Goal: Information Seeking & Learning: Learn about a topic

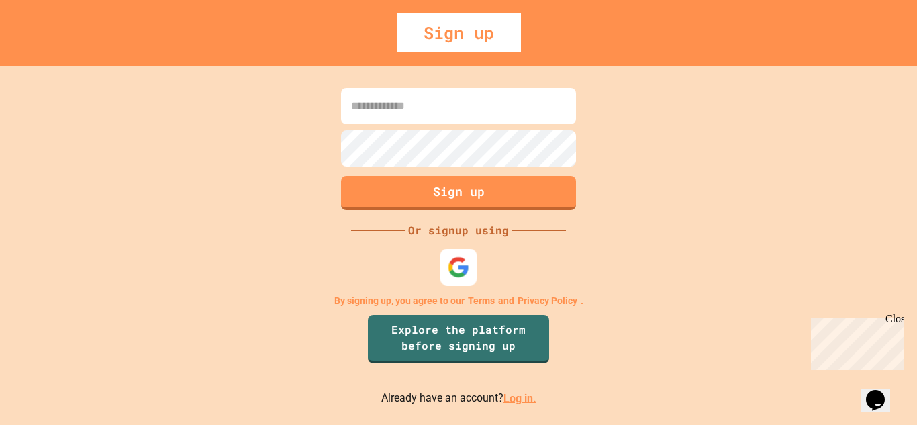
click at [451, 271] on img at bounding box center [459, 267] width 22 height 22
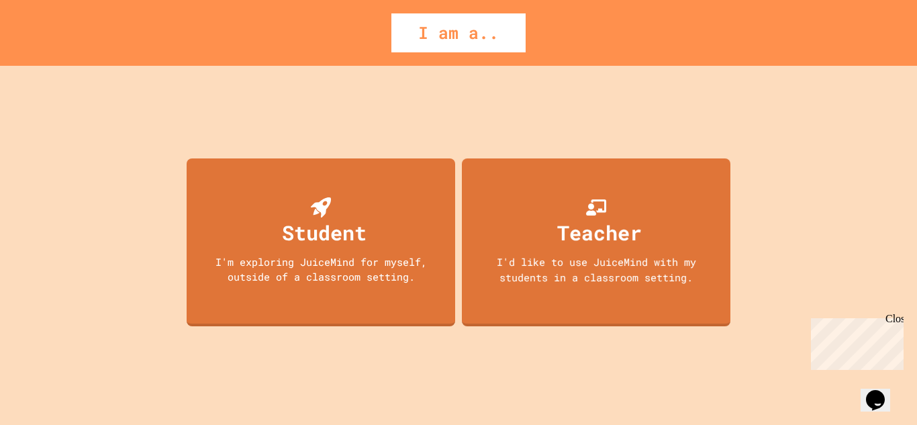
click at [732, 26] on div "I am a.." at bounding box center [458, 32] width 917 height 39
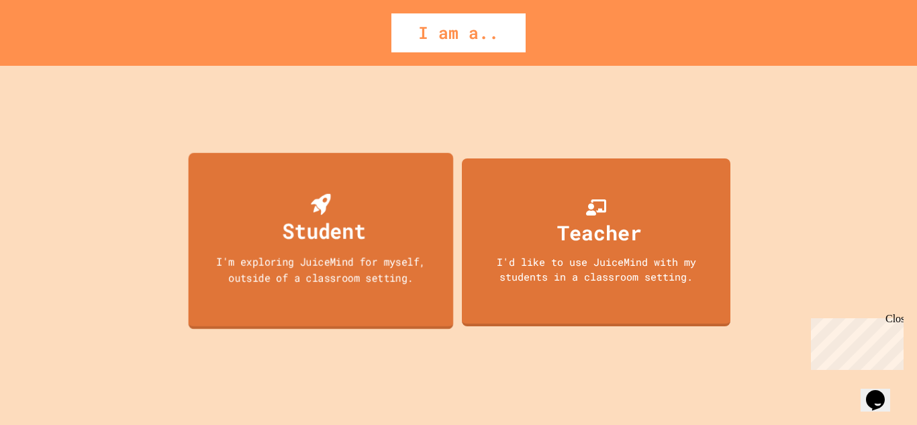
click at [349, 219] on div "Student" at bounding box center [324, 231] width 83 height 32
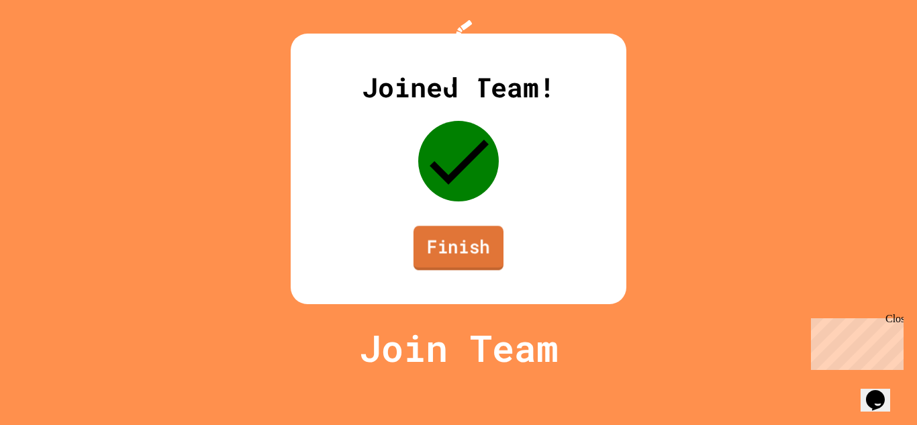
click at [456, 270] on link "Finish" at bounding box center [458, 247] width 90 height 44
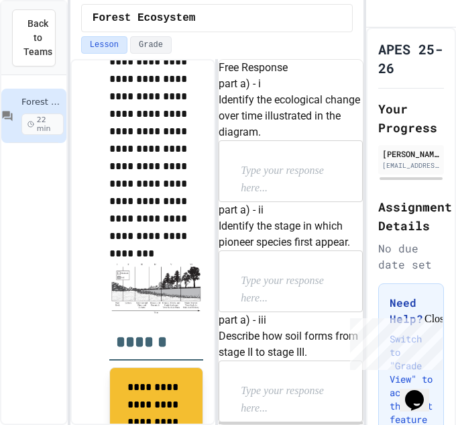
scroll to position [876, 0]
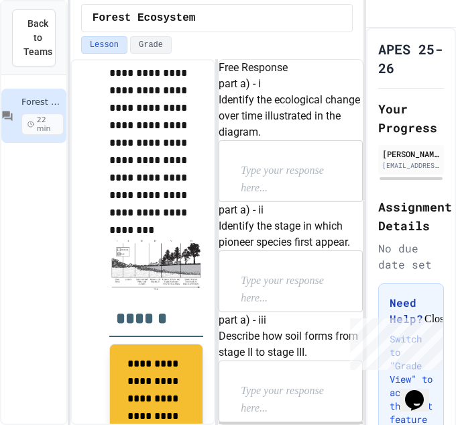
click at [151, 255] on img at bounding box center [156, 265] width 94 height 52
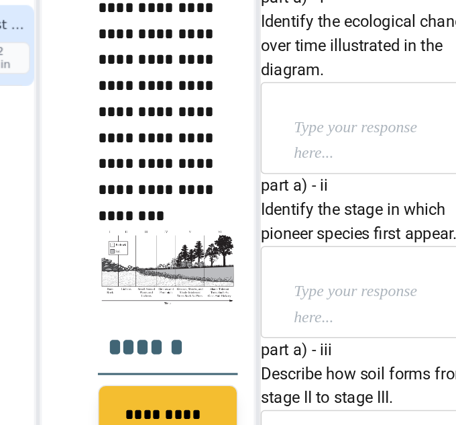
click at [275, 201] on div at bounding box center [290, 171] width 142 height 60
click at [288, 180] on p at bounding box center [290, 170] width 99 height 17
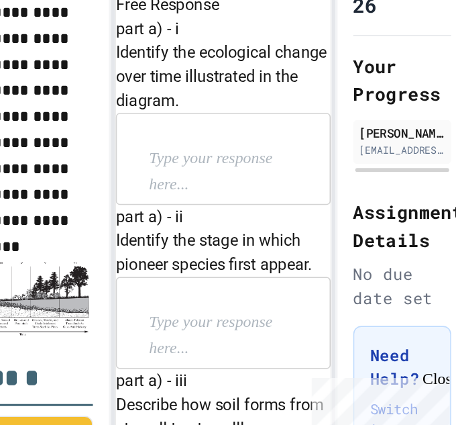
click at [310, 180] on p at bounding box center [290, 170] width 99 height 17
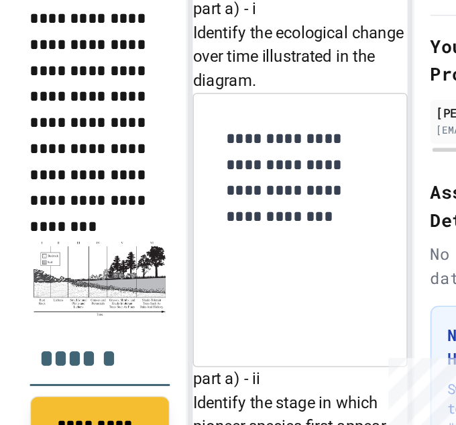
scroll to position [237, 0]
click at [297, 373] on div at bounding box center [290, 403] width 142 height 60
click at [283, 373] on div at bounding box center [290, 403] width 142 height 60
click at [280, 395] on p at bounding box center [290, 403] width 99 height 17
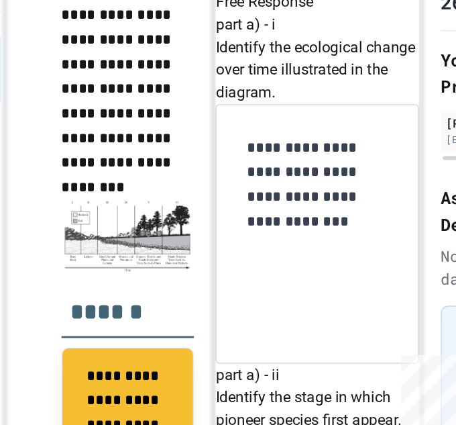
scroll to position [215, 0]
click at [276, 395] on p at bounding box center [290, 403] width 99 height 17
click at [175, 236] on img at bounding box center [156, 234] width 94 height 52
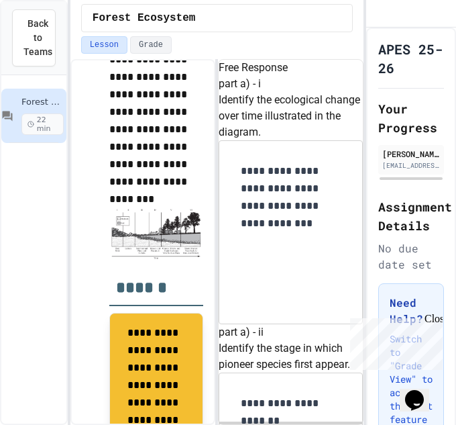
click at [309, 395] on p "**********" at bounding box center [290, 421] width 99 height 52
click at [303, 395] on p "**********" at bounding box center [290, 421] width 99 height 52
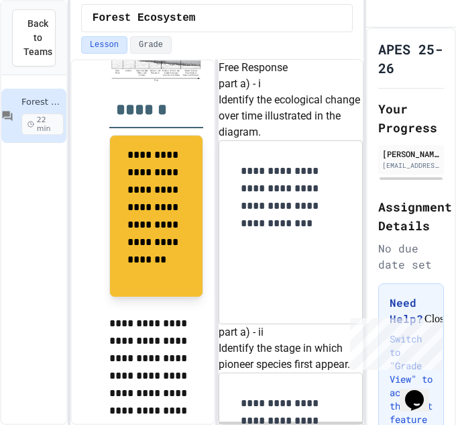
scroll to position [468, 0]
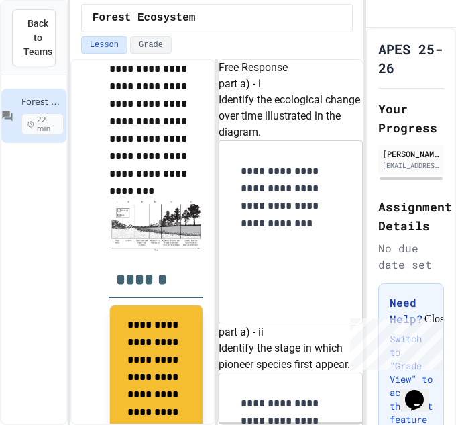
scroll to position [893, 0]
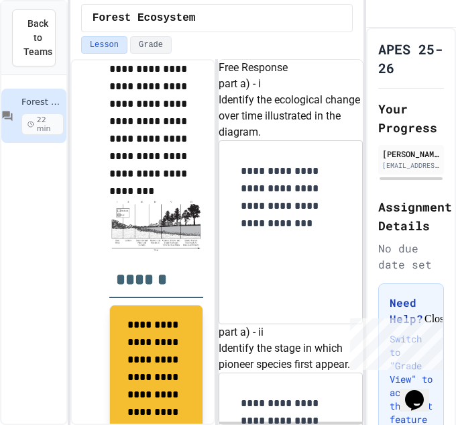
copy p "Identify a cultural ecosystem service that may be provided by a mature forest."
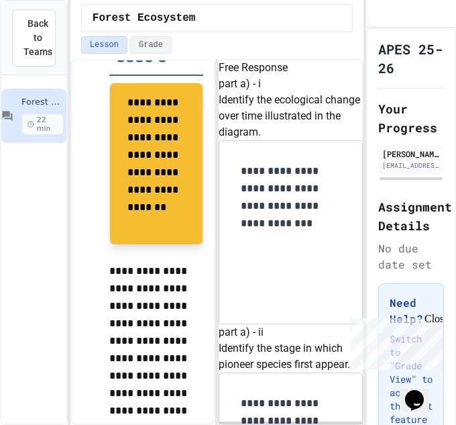
scroll to position [1260, 0]
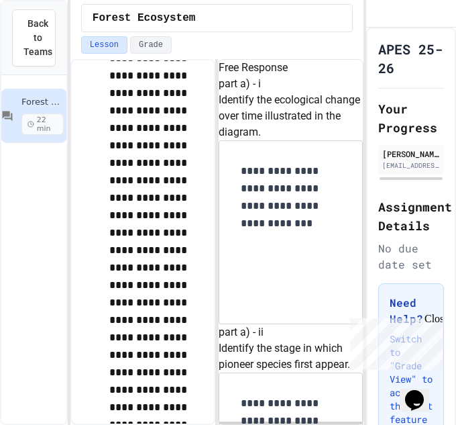
scroll to position [1346, 0]
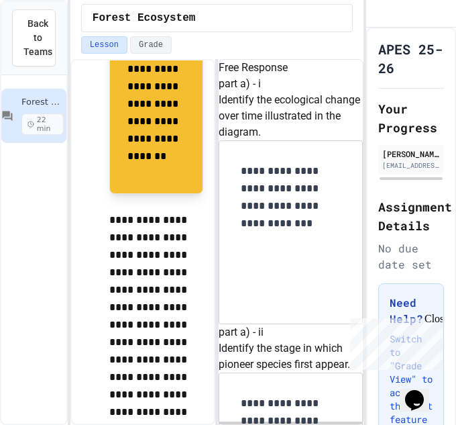
scroll to position [1179, 0]
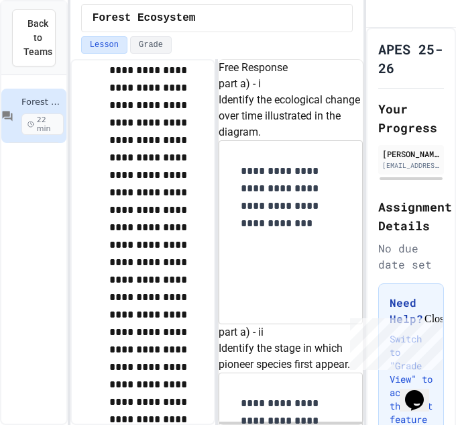
click at [158, 257] on p "**********" at bounding box center [156, 271] width 94 height 768
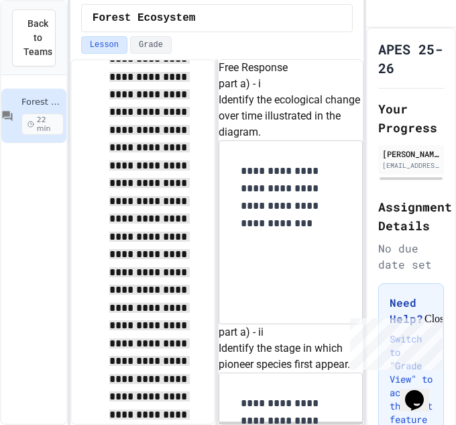
scroll to position [1783, 0]
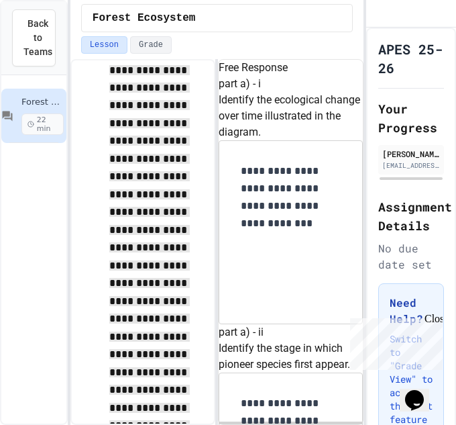
copy p "***"
copy p "Identify a testable hypothesis being investigated by the researchers."
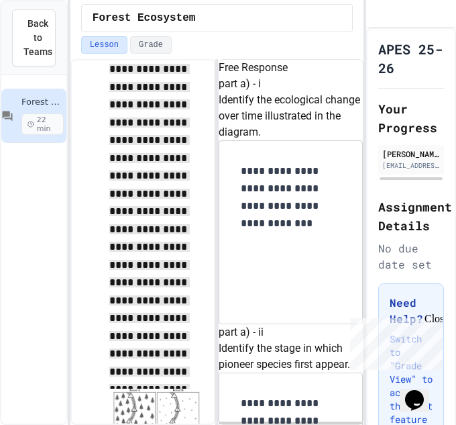
scroll to position [1841, 0]
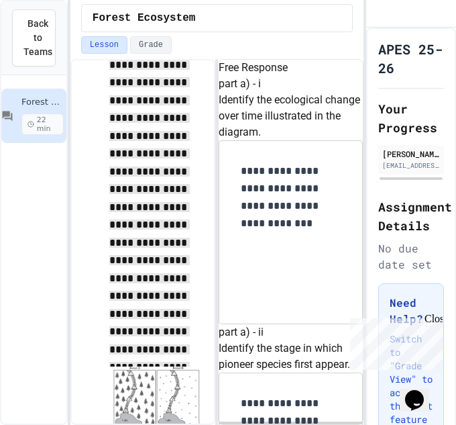
copy p "Identify the independent variable in the experiment."
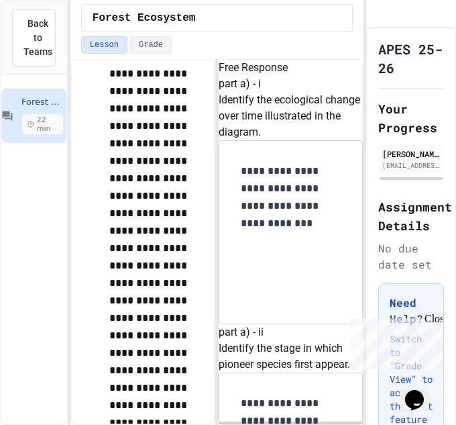
scroll to position [1452, 0]
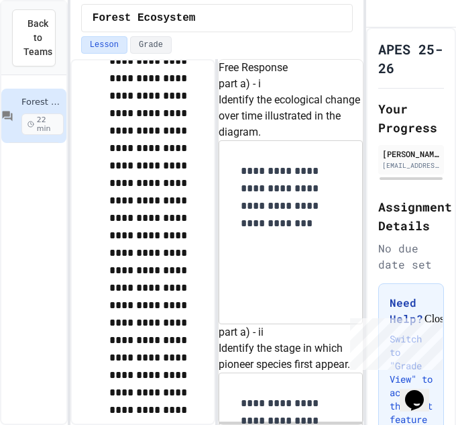
click at [157, 166] on p "**********" at bounding box center [156, 332] width 94 height 768
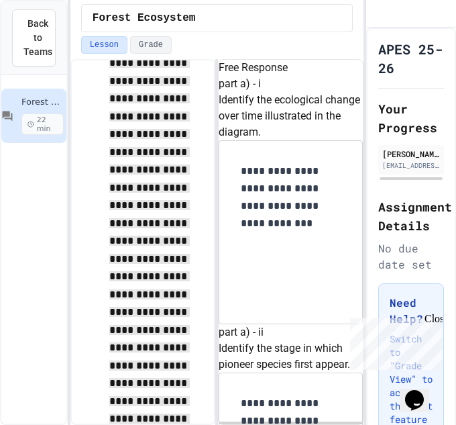
click at [144, 211] on span "**********" at bounding box center [149, 374] width 81 height 846
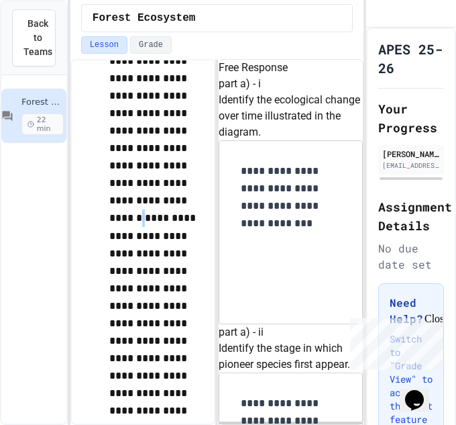
click at [144, 211] on p "**********" at bounding box center [156, 343] width 94 height 790
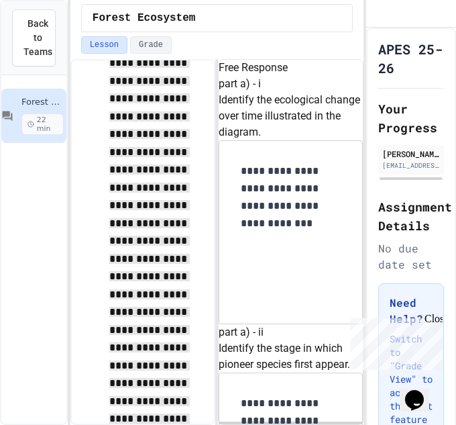
click at [147, 236] on p "**********" at bounding box center [156, 343] width 94 height 790
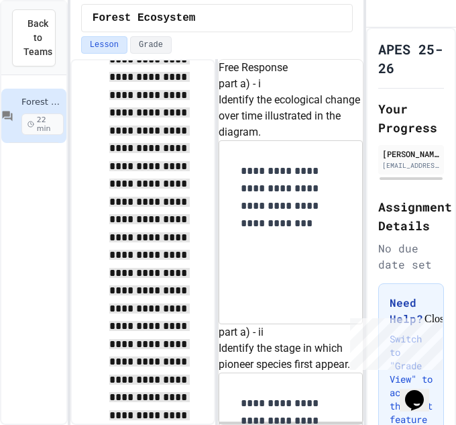
scroll to position [1281, 0]
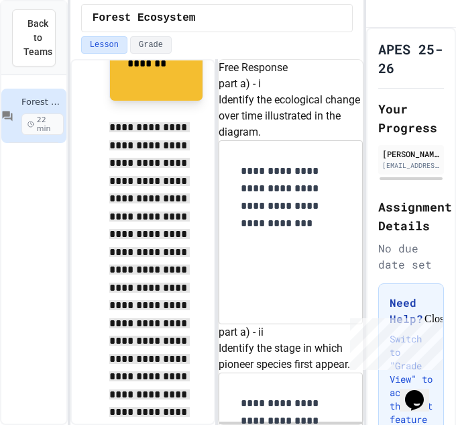
scroll to position [1941, 0]
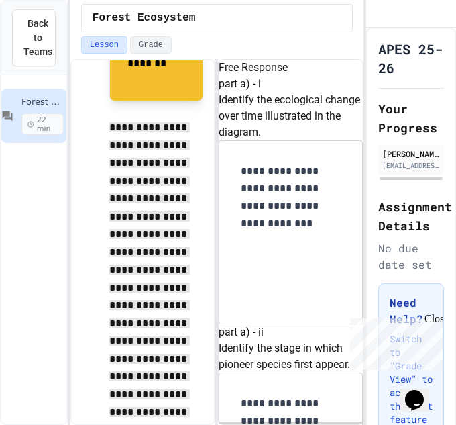
copy p "Describe the purpose of forest A in the experiment."
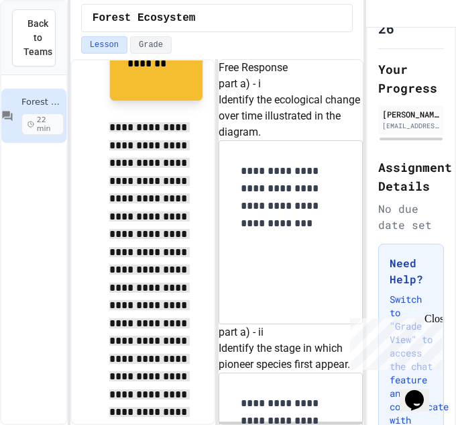
scroll to position [2071, 0]
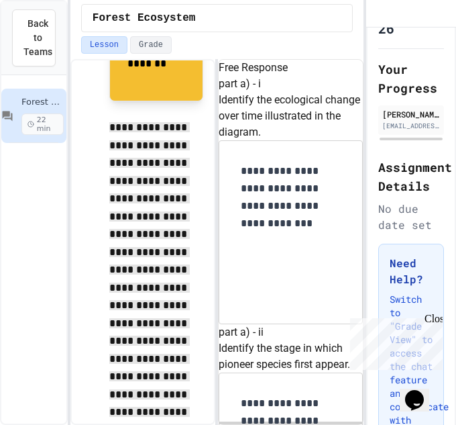
scroll to position [2388, 0]
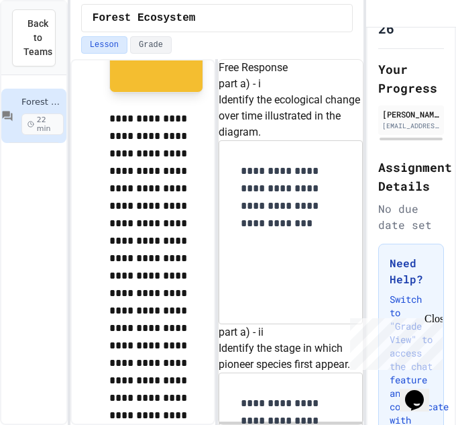
scroll to position [3032, 0]
click at [144, 213] on p "**********" at bounding box center [156, 371] width 94 height 523
click at [144, 213] on p "**********" at bounding box center [156, 372] width 94 height 524
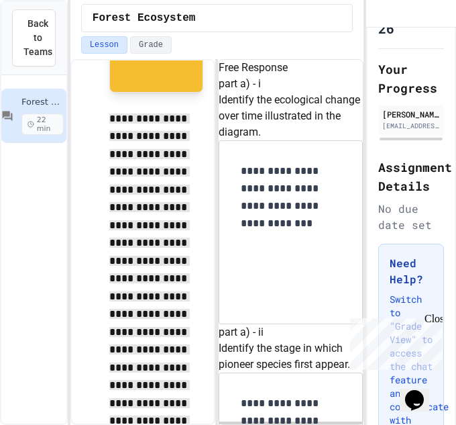
scroll to position [2963, 0]
copy p "Explain why an indicator of water quality other than temperature could be alter…"
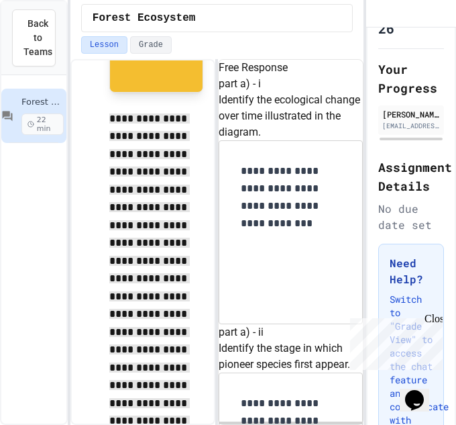
copy p "Explain how the aquatic organisms living in the lake illustrated in the diagram…"
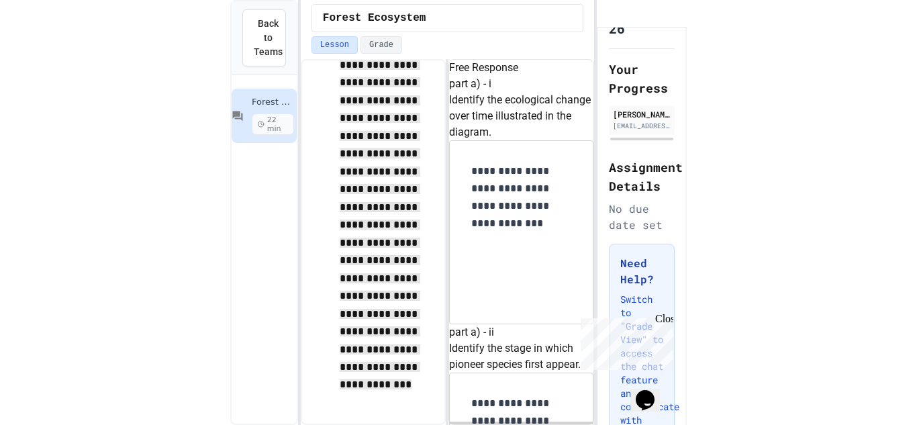
scroll to position [568, 0]
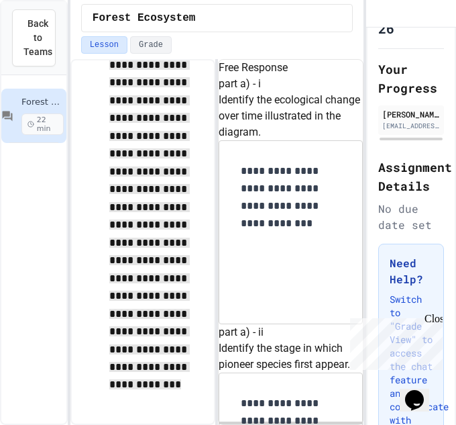
click at [438, 317] on div "Close" at bounding box center [433, 321] width 17 height 17
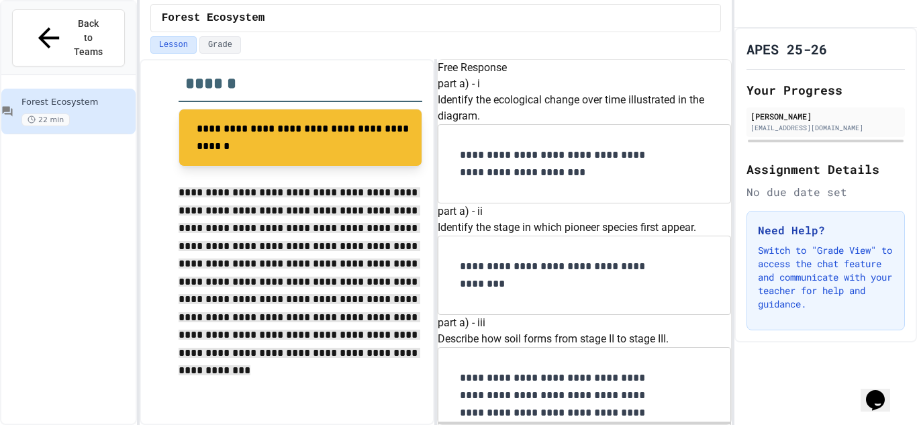
scroll to position [331, 0]
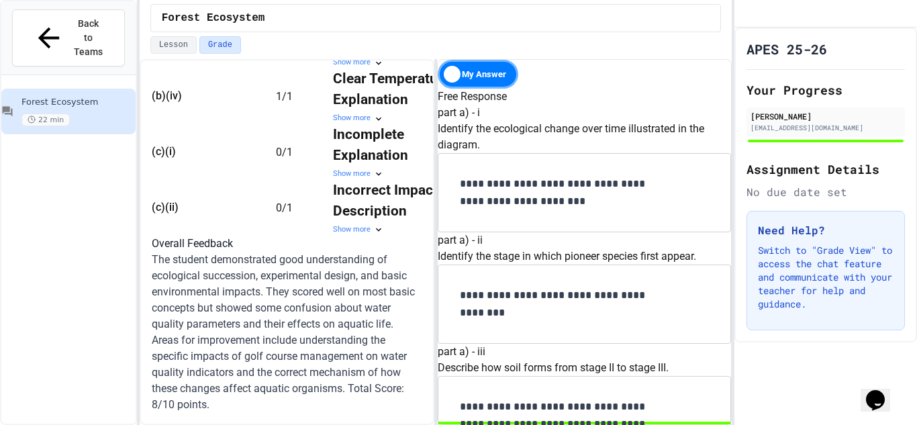
scroll to position [923, 0]
click at [379, 180] on div "Show more" at bounding box center [393, 173] width 121 height 11
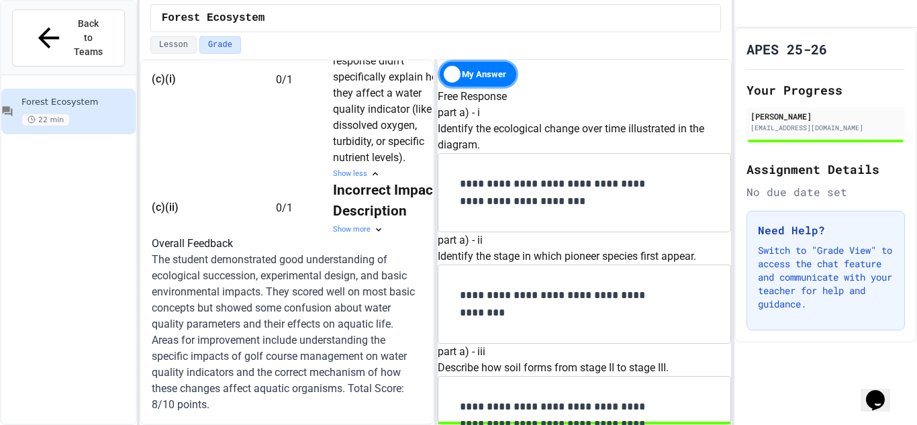
scroll to position [1078, 0]
click at [333, 236] on td "Incorrect Impact Description Show more" at bounding box center [393, 208] width 121 height 56
click at [333, 236] on div "Show more" at bounding box center [393, 229] width 121 height 11
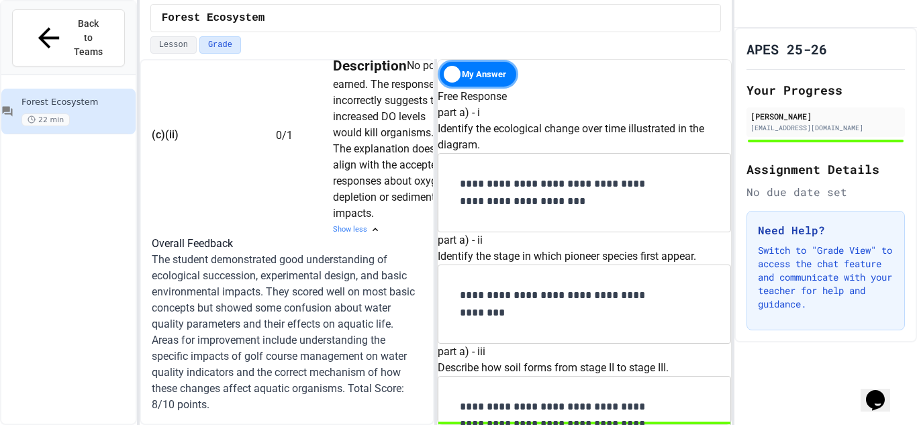
scroll to position [1748, 0]
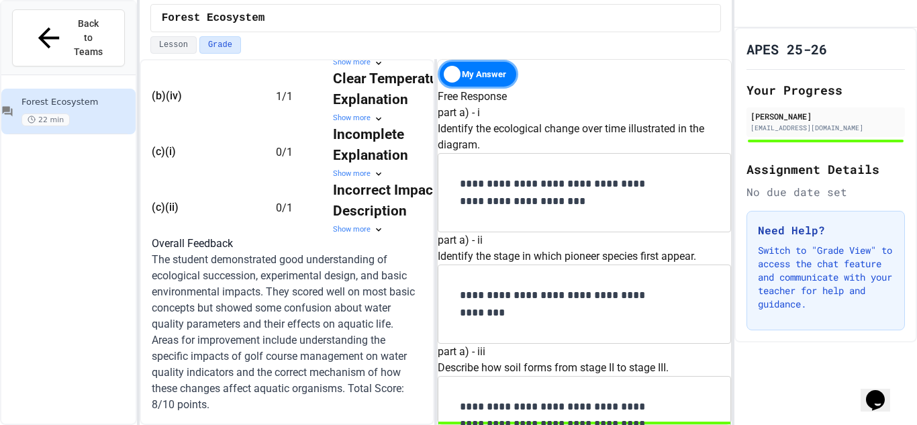
scroll to position [1611, 0]
click at [84, 89] on div "Forest Ecosystem 22 min" at bounding box center [68, 112] width 134 height 46
click at [478, 82] on div "My Answer" at bounding box center [478, 74] width 81 height 29
click at [478, 82] on div "Solution" at bounding box center [478, 74] width 81 height 29
click at [478, 82] on div "My Answer" at bounding box center [478, 74] width 81 height 29
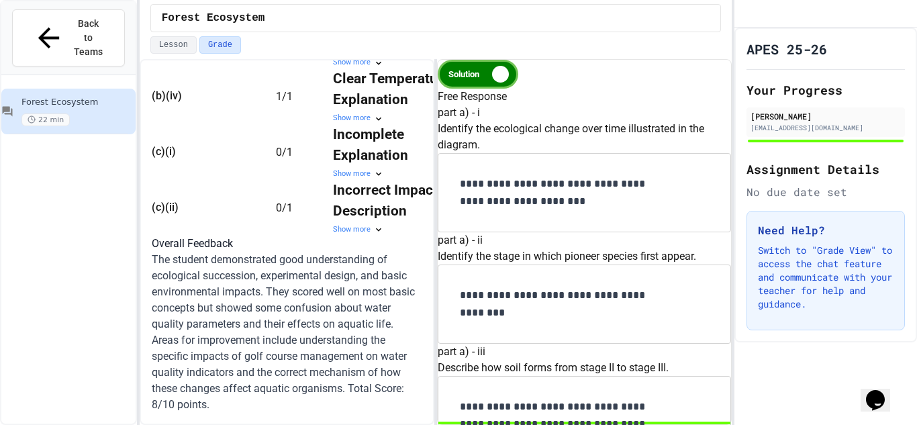
scroll to position [1748, 0]
click at [489, 91] on div "Free Response" at bounding box center [584, 97] width 293 height 16
click at [505, 74] on div "Solution" at bounding box center [478, 74] width 81 height 29
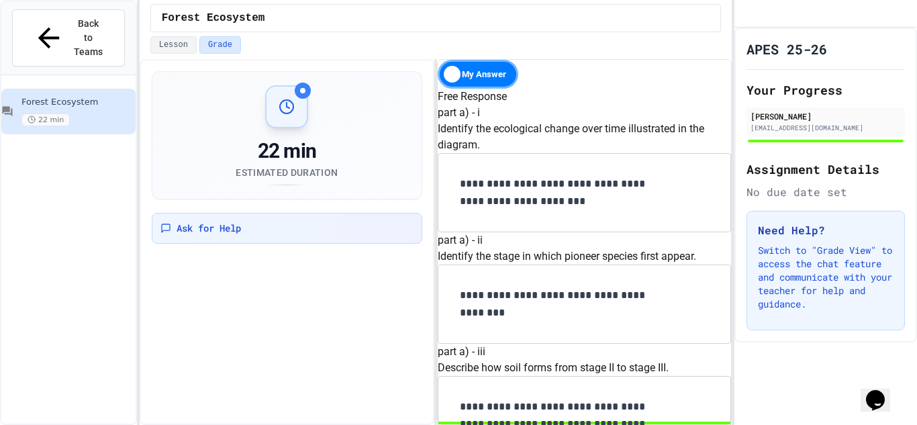
scroll to position [0, 0]
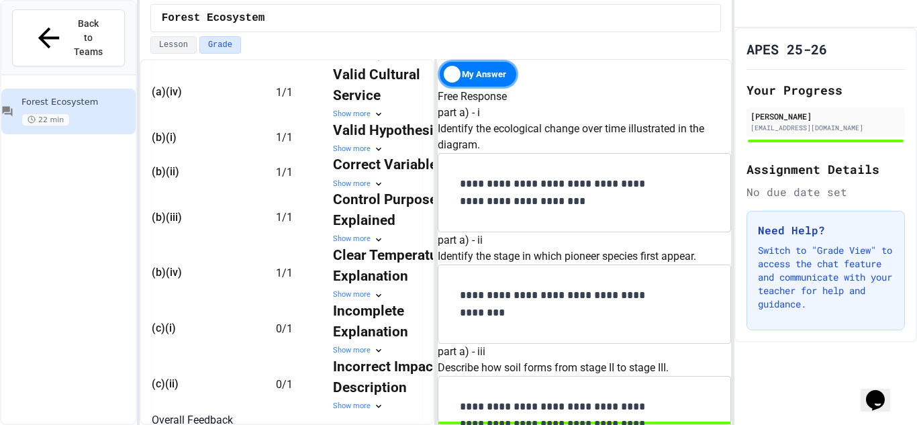
scroll to position [1063, 0]
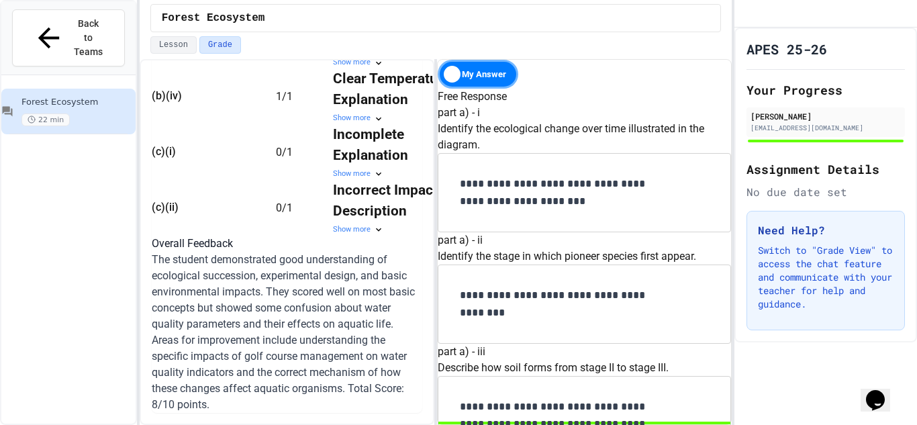
click at [270, 386] on p "The student demonstrated good understanding of ecological succession, experimen…" at bounding box center [287, 332] width 270 height 161
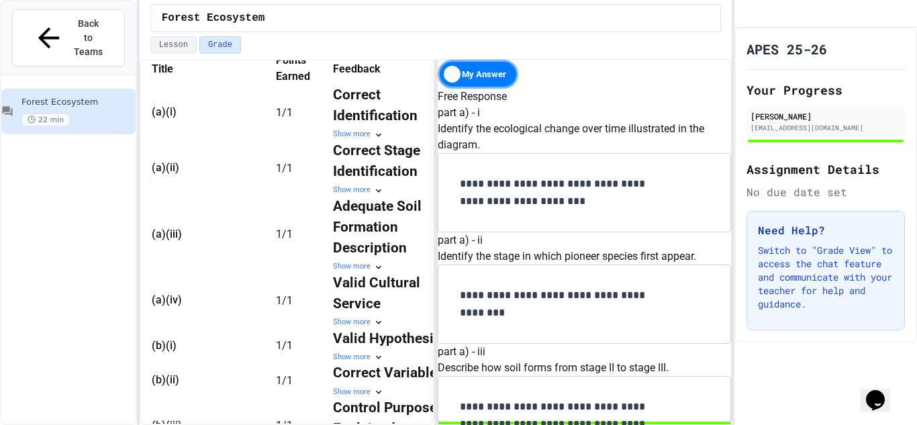
scroll to position [1748, 0]
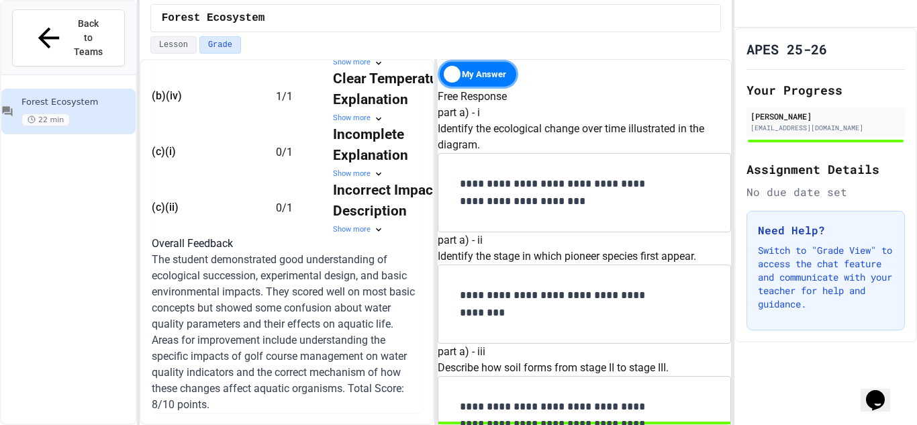
scroll to position [941, 0]
click at [387, 180] on div "Show more" at bounding box center [393, 173] width 121 height 11
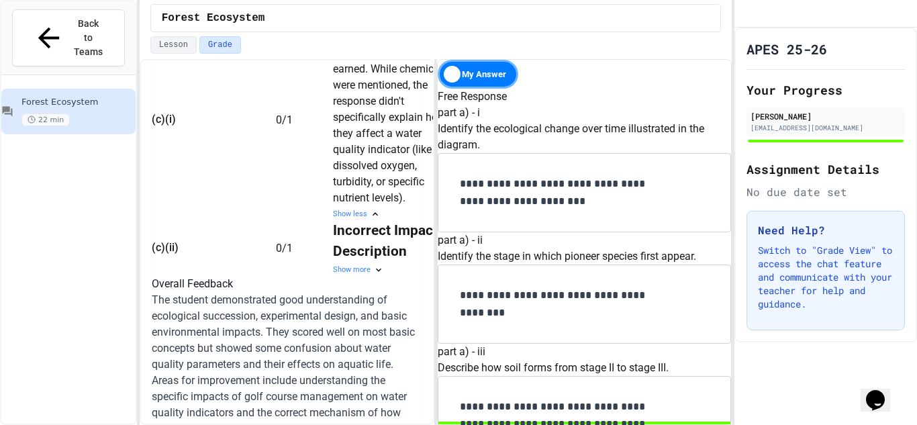
scroll to position [1531, 0]
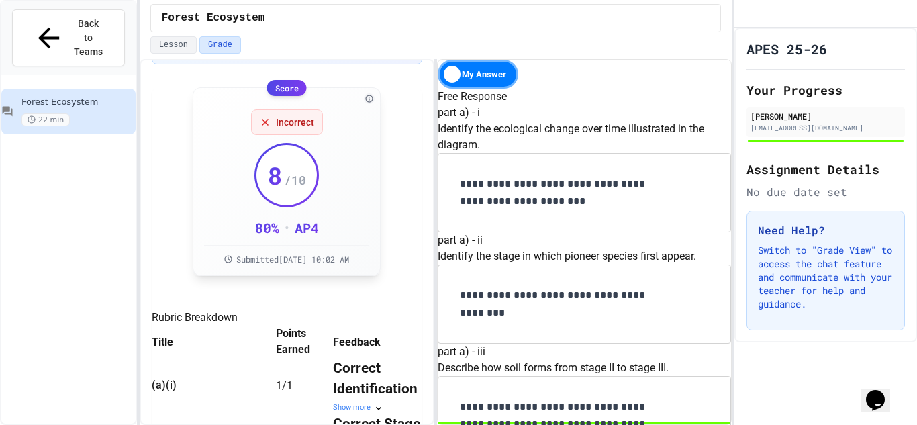
scroll to position [194, 0]
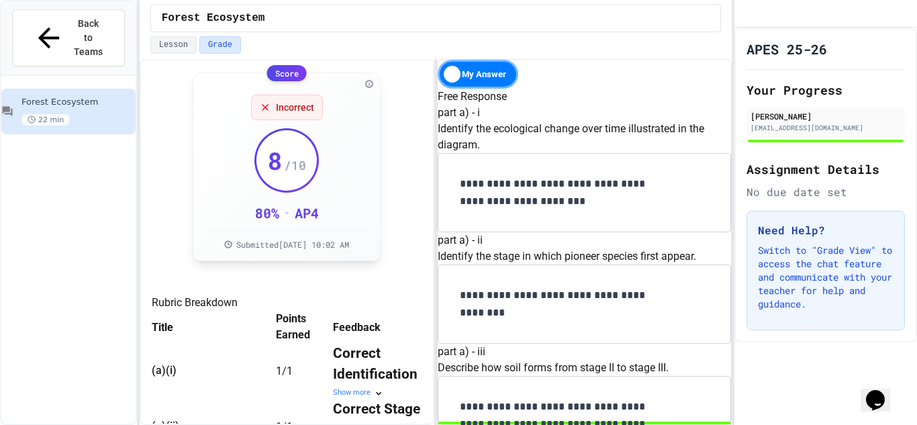
click at [325, 249] on span "Submitted [DATE] 10:02 AM" at bounding box center [292, 244] width 113 height 11
click at [349, 250] on span "Submitted [DATE] 10:02 AM" at bounding box center [292, 244] width 113 height 11
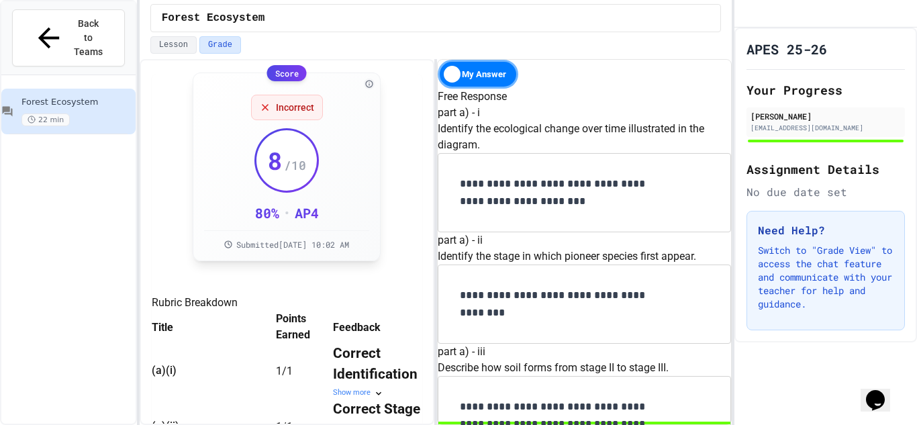
click at [344, 246] on span "Submitted [DATE] 10:02 AM" at bounding box center [292, 244] width 113 height 11
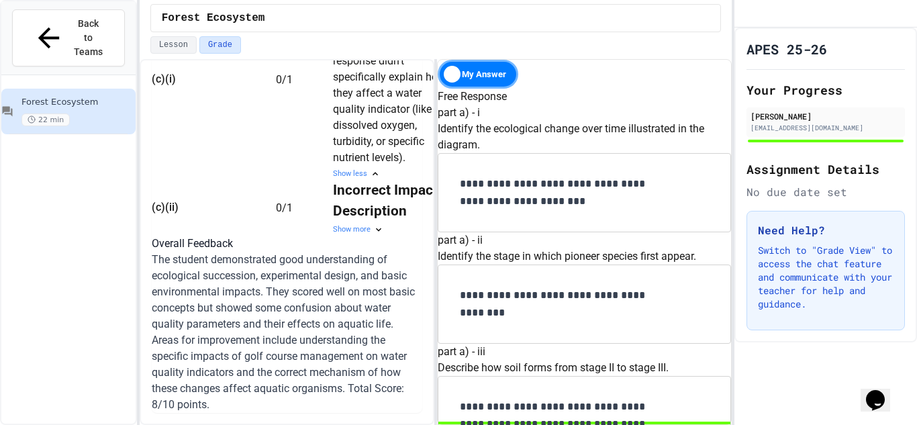
click at [391, 152] on div "Incomplete Explanation No point earned. While chemicals were mentioned, the res…" at bounding box center [393, 72] width 121 height 187
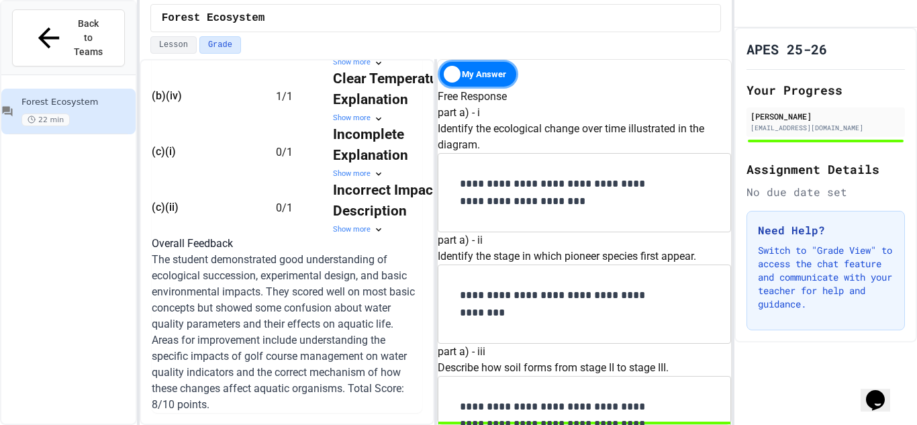
scroll to position [945, 0]
click at [376, 180] on div "Show more" at bounding box center [393, 173] width 121 height 11
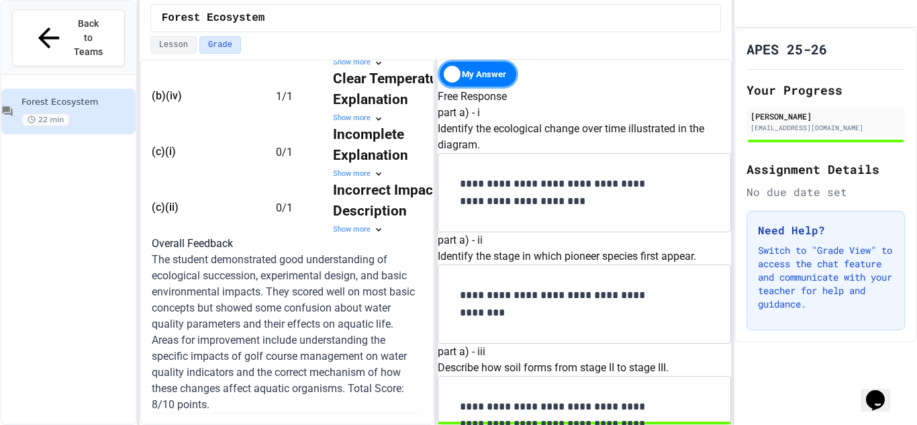
click at [380, 172] on td "Incomplete Explanation Show more" at bounding box center [393, 152] width 121 height 56
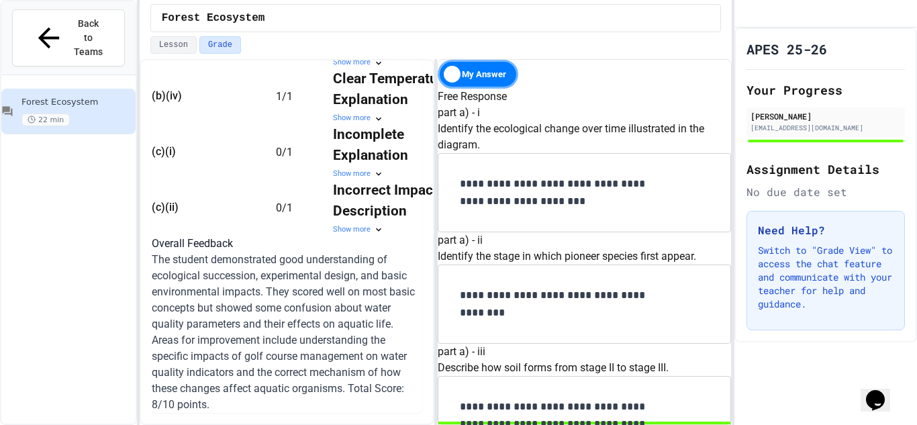
click at [381, 168] on div "Show more" at bounding box center [393, 173] width 121 height 11
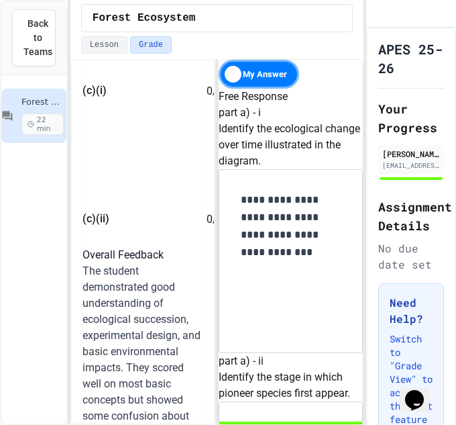
scroll to position [2611, 0]
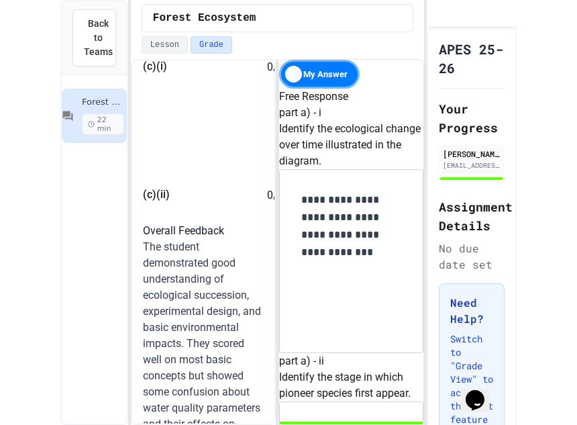
scroll to position [3322, 0]
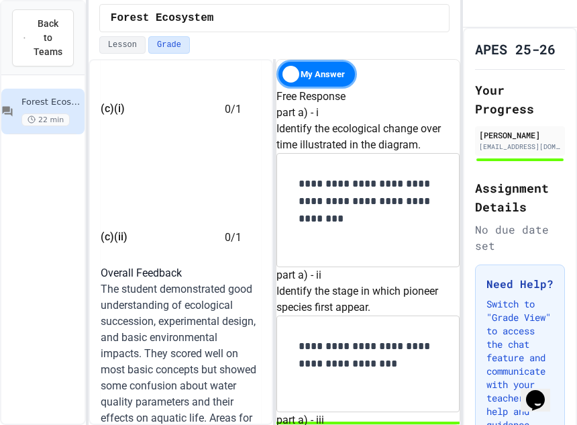
scroll to position [925, 0]
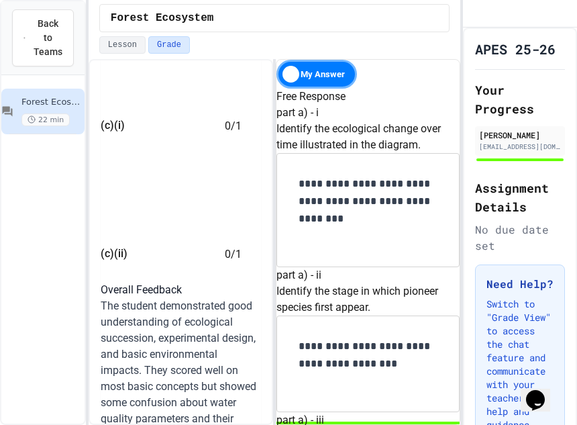
copy p "Explain how the aquatic organisms living in the lake illustrated in the diagram…"
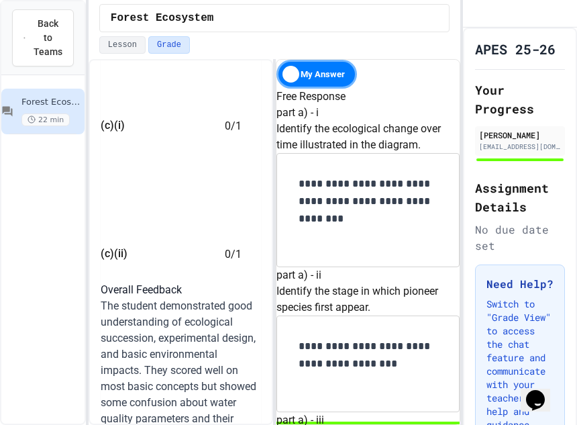
copy p "Explain why an indicator of water quality other than temperature could be alter…"
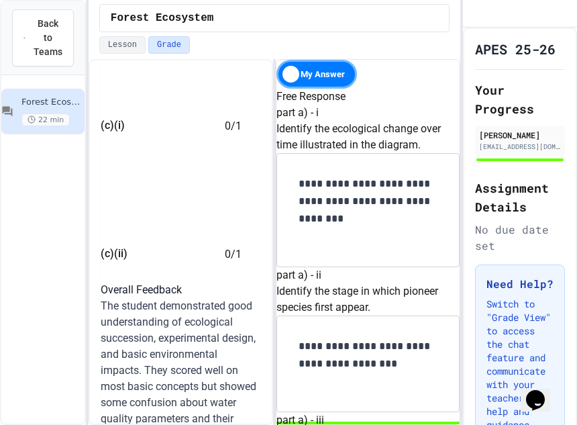
scroll to position [2237, 0]
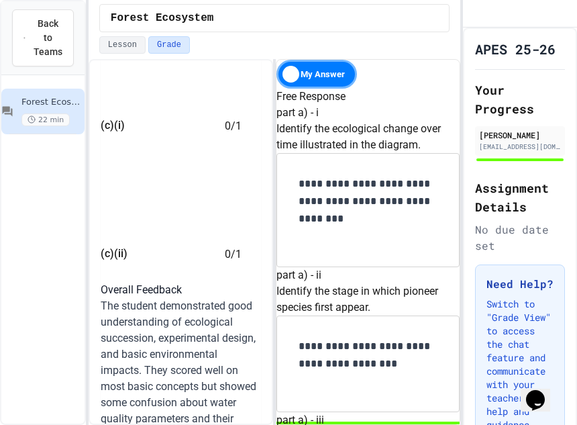
copy p "Explain how the aquatic organisms living in the lake illustrated in the diagram…"
drag, startPoint x: 367, startPoint y: 334, endPoint x: 389, endPoint y: 240, distance: 95.9
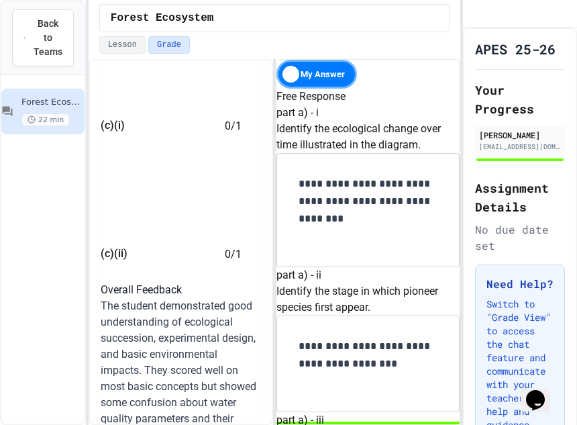
scroll to position [2737, 0]
drag, startPoint x: 325, startPoint y: 234, endPoint x: 382, endPoint y: 256, distance: 61.8
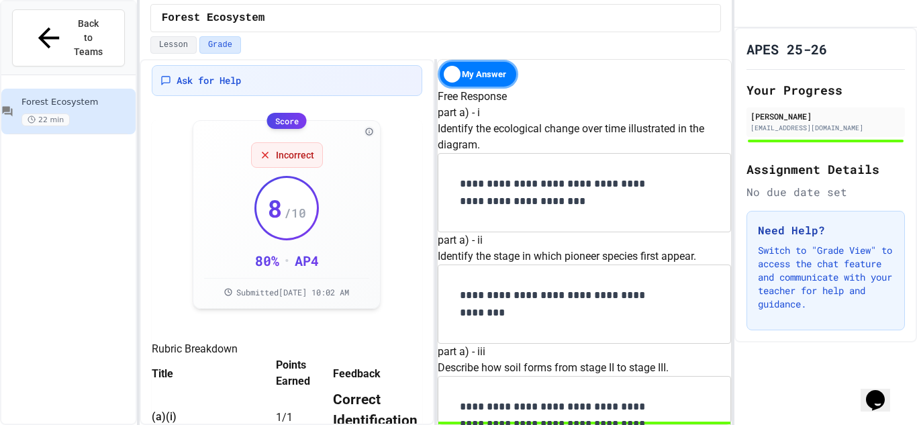
scroll to position [0, 0]
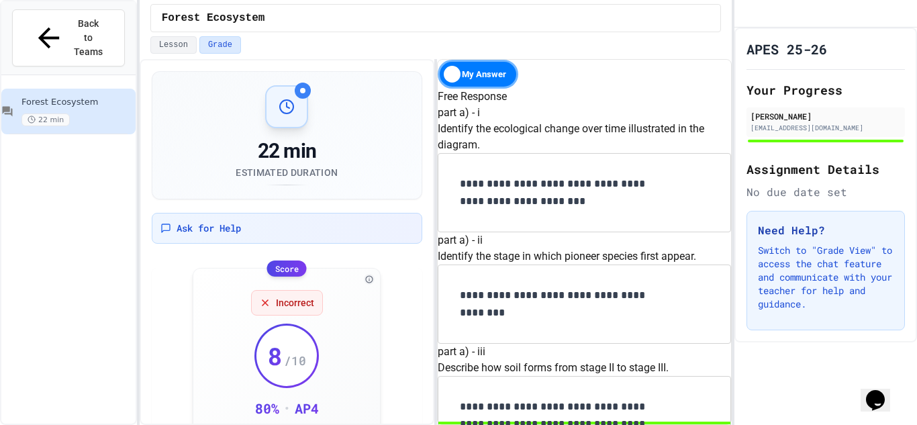
click at [468, 57] on div "Lesson Grade" at bounding box center [436, 47] width 593 height 23
click at [466, 79] on div "My Answer" at bounding box center [478, 74] width 81 height 29
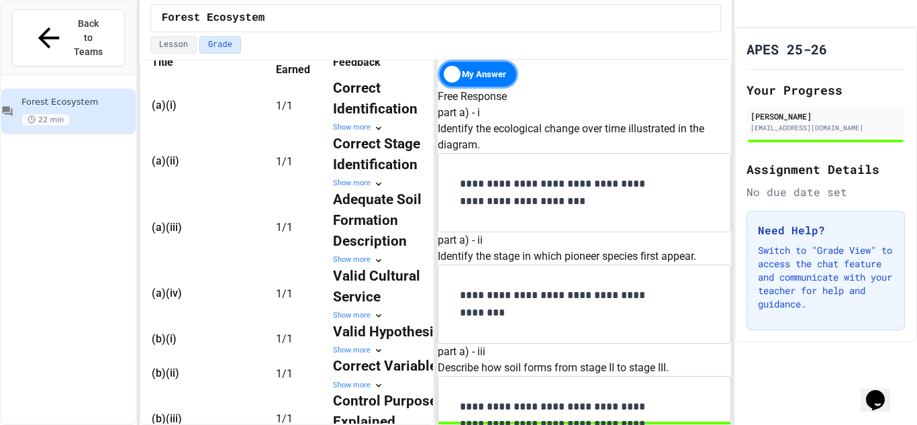
scroll to position [508, 0]
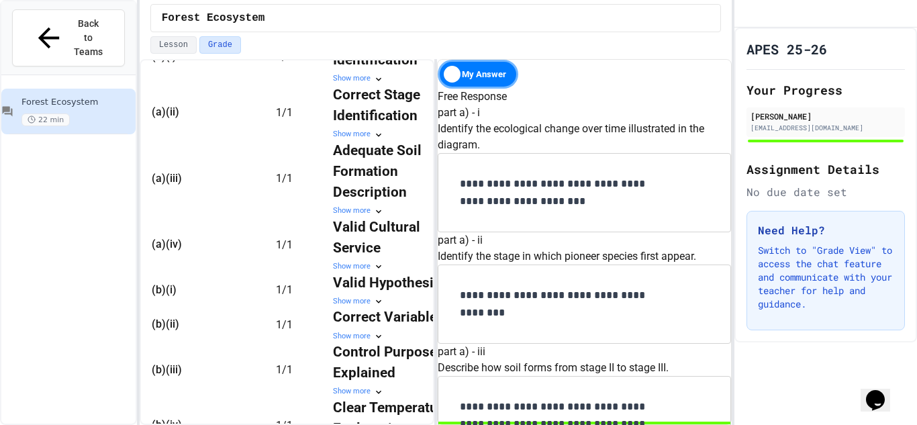
click at [825, 285] on p "Switch to "Grade View" to access the chat feature and communicate with your tea…" at bounding box center [826, 277] width 136 height 67
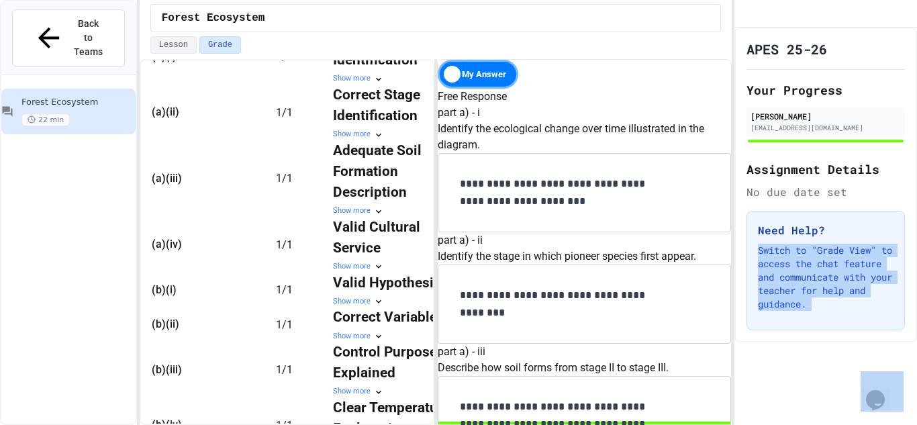
click at [483, 63] on div "My Answer" at bounding box center [478, 74] width 81 height 29
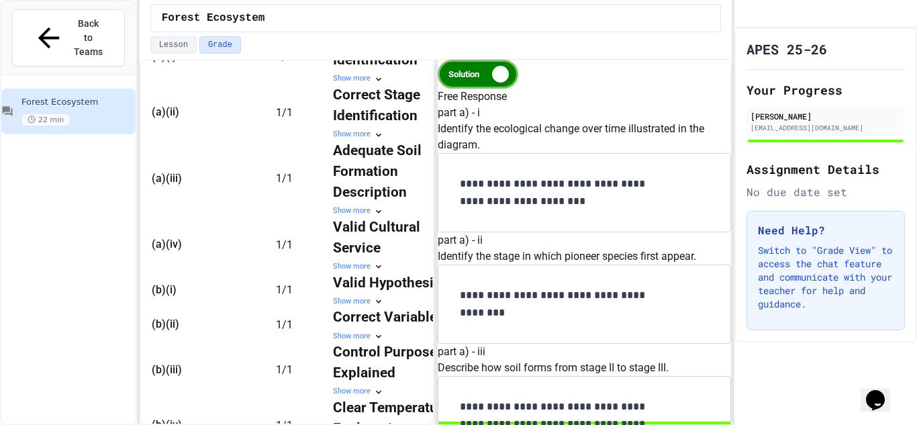
click at [483, 63] on div "Solution" at bounding box center [478, 74] width 81 height 29
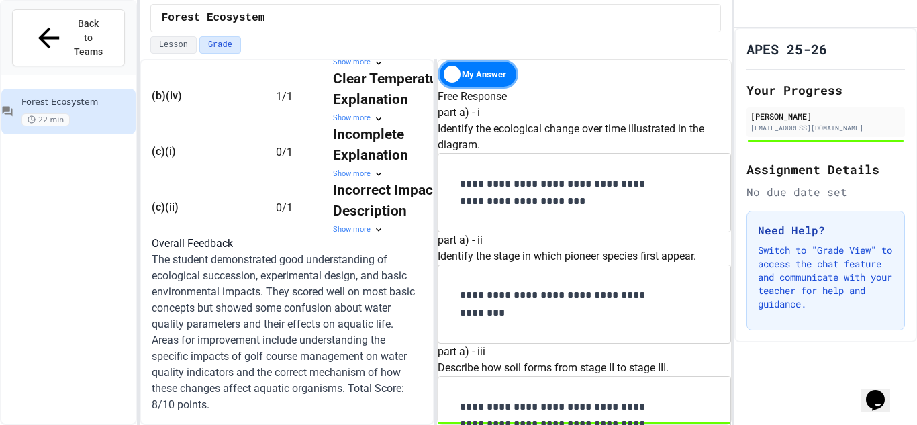
scroll to position [1063, 0]
click at [360, 270] on p "The student demonstrated good understanding of ecological succession, experimen…" at bounding box center [287, 332] width 270 height 161
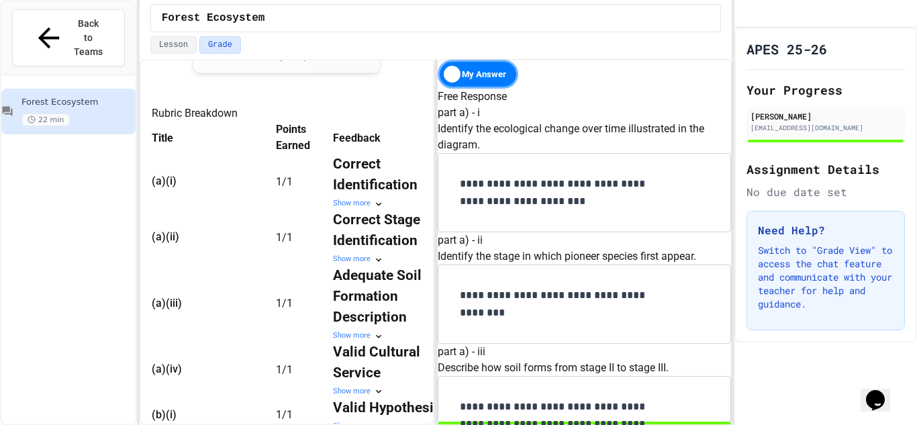
scroll to position [365, 0]
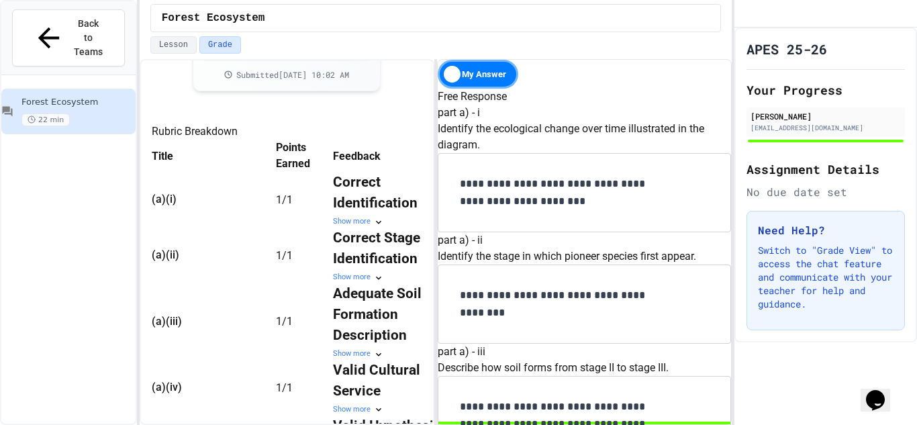
click at [371, 227] on div "Show more" at bounding box center [393, 221] width 121 height 11
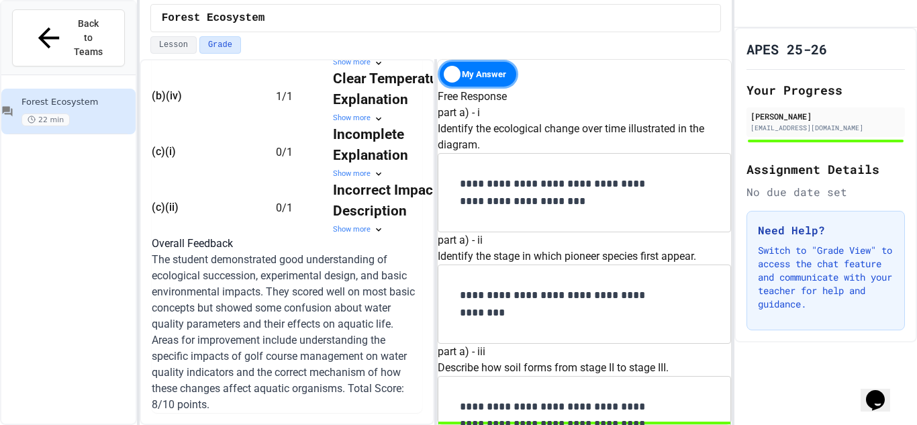
scroll to position [1494, 0]
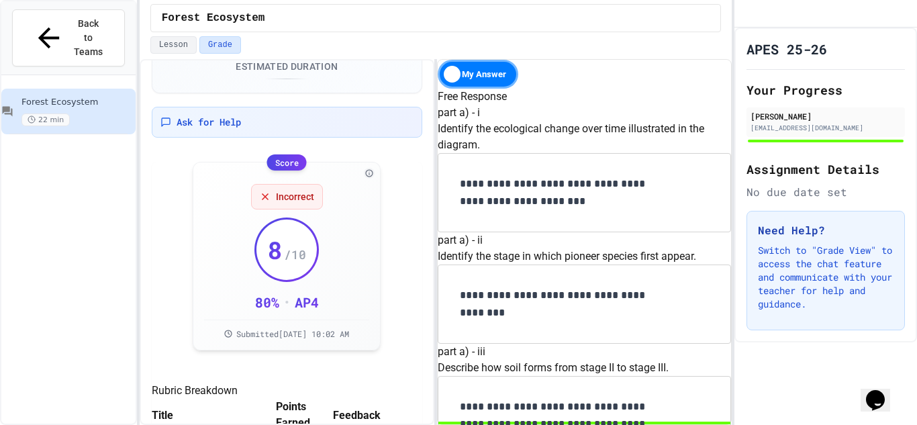
scroll to position [1543, 0]
click at [817, 307] on p "Switch to "Grade View" to access the chat feature and communicate with your tea…" at bounding box center [826, 277] width 136 height 67
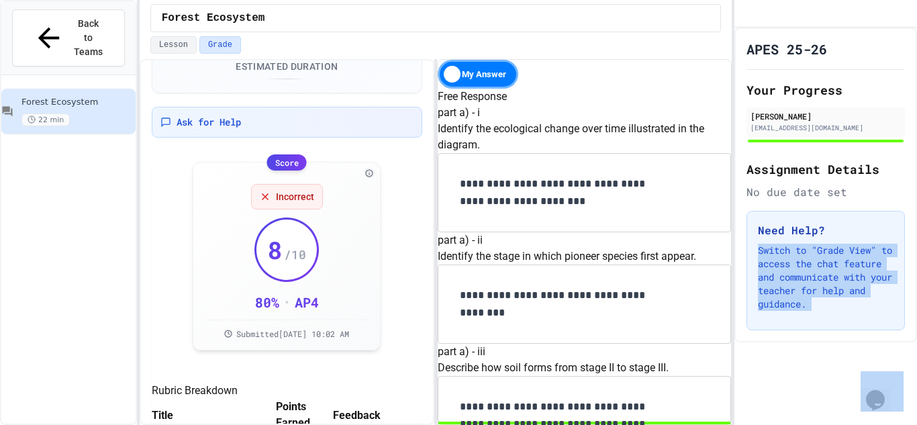
click at [796, 403] on div "APES 25-26 Your Progress [PERSON_NAME] [EMAIL_ADDRESS][DOMAIN_NAME] Assignment …" at bounding box center [825, 226] width 183 height 397
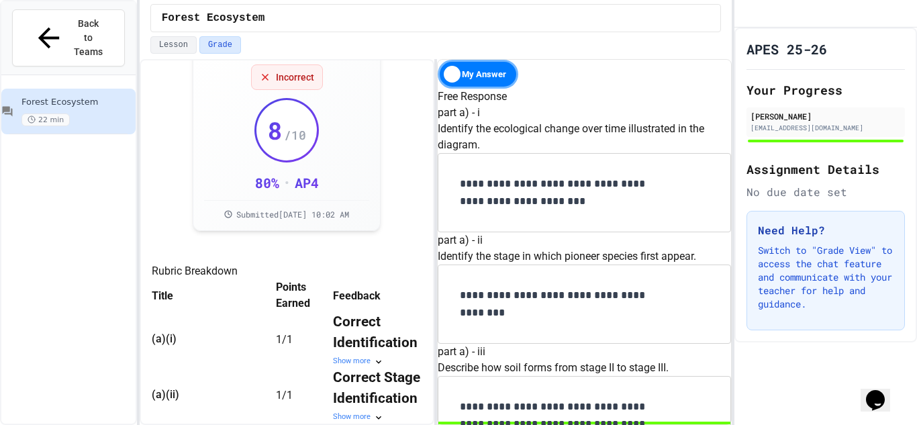
scroll to position [83, 0]
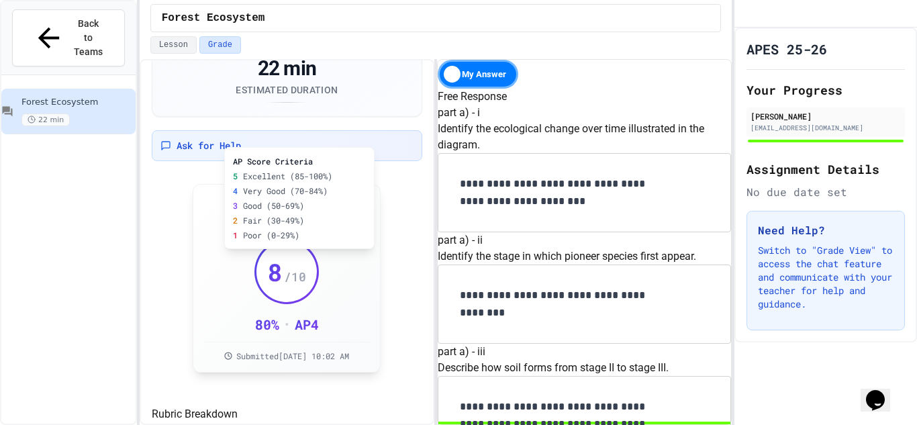
click at [368, 194] on div "AP Score Criteria 5 Excellent (85-100%) 4 Very Good (70-84%) 3 Good (50-69%) 2 …" at bounding box center [299, 198] width 150 height 102
